Goal: Transaction & Acquisition: Subscribe to service/newsletter

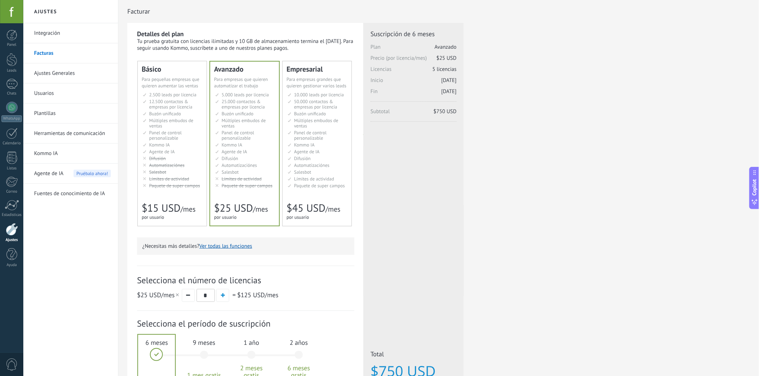
click at [61, 281] on div "Integración Facturas Ajustes Generales Usuarios [GEOGRAPHIC_DATA] Herramientas …" at bounding box center [70, 199] width 95 height 353
click at [151, 170] on span "Salesbot" at bounding box center [157, 172] width 17 height 6
click at [243, 170] on li "Salesbot Salesbot Salesbot Salesbot Salesbot Salesbot Salesbot" at bounding box center [245, 172] width 60 height 5
click at [157, 137] on span "Panel de control personalizable" at bounding box center [165, 135] width 33 height 11
click at [588, 258] on div "Detalles del plan Tu prueba gratuita con licencias ilimitadas y 10 GB de almace…" at bounding box center [438, 229] width 622 height 413
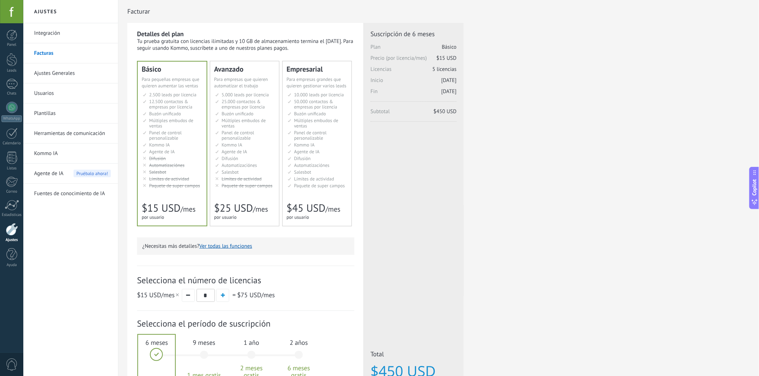
click at [554, 352] on div "Detalles del plan Tu prueba gratuita con licencias ilimitadas y 10 GB de almace…" at bounding box center [438, 229] width 622 height 413
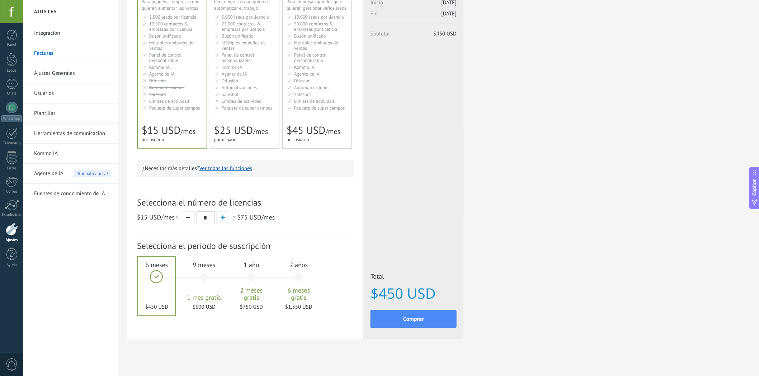
scroll to position [80, 0]
click at [272, 66] on li "Kommo AI Kommo AI Kommo IA Kommo AI Kommo IA Kommo AI Kommo AI" at bounding box center [245, 65] width 60 height 5
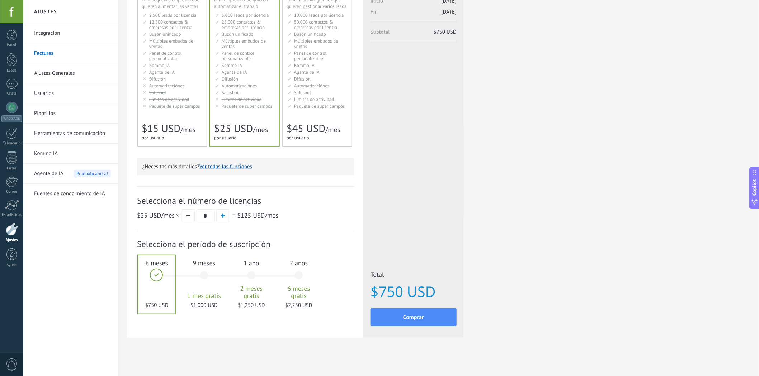
click at [206, 219] on input "*" at bounding box center [205, 216] width 18 height 13
type input "*"
click at [286, 214] on div "$25 USD /mes * = $50 USD /mes" at bounding box center [245, 215] width 217 height 13
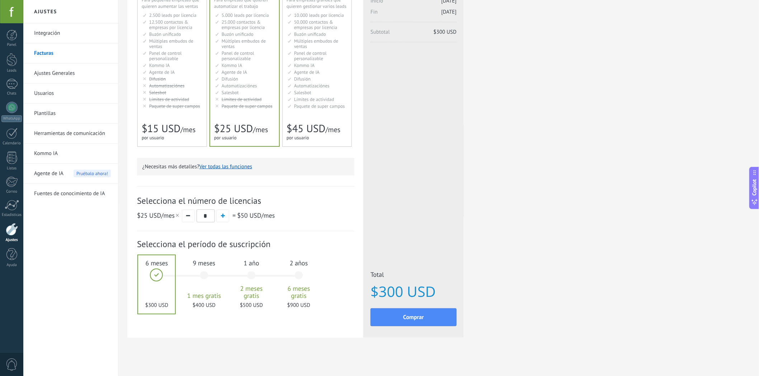
scroll to position [0, 0]
click at [610, 190] on div "Detalles del plan Tu prueba gratuita con licencias ilimitadas y 10 GB de almace…" at bounding box center [438, 149] width 622 height 413
